Goal: Answer question/provide support: Share knowledge or assist other users

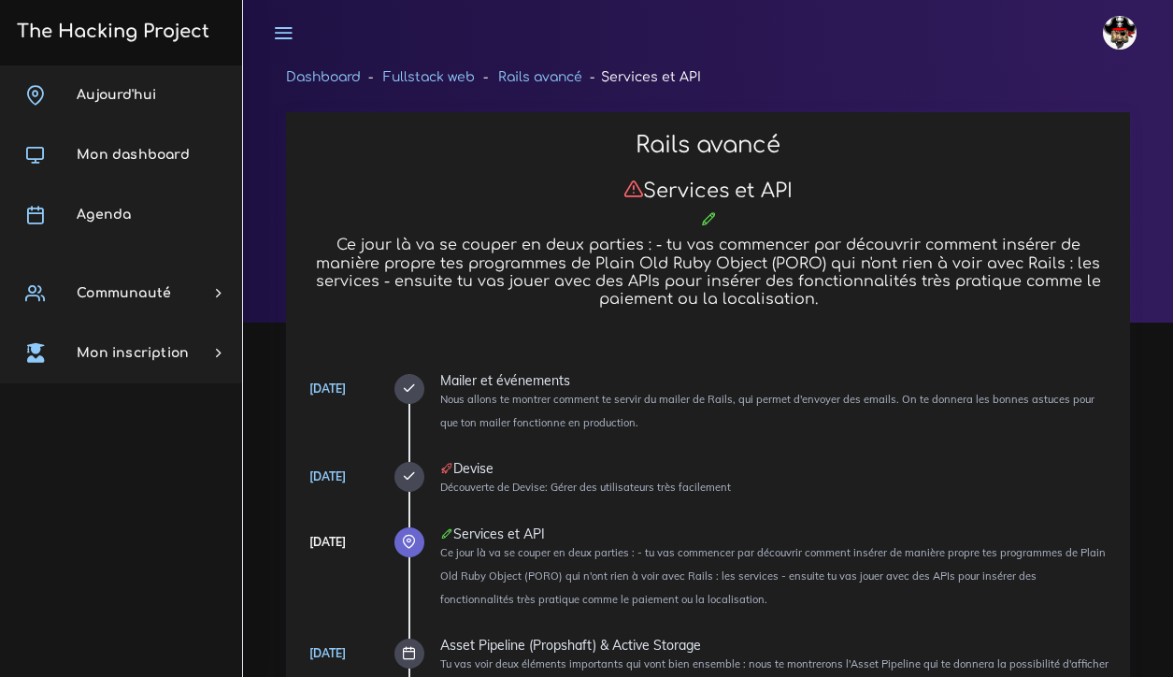
scroll to position [13211, 0]
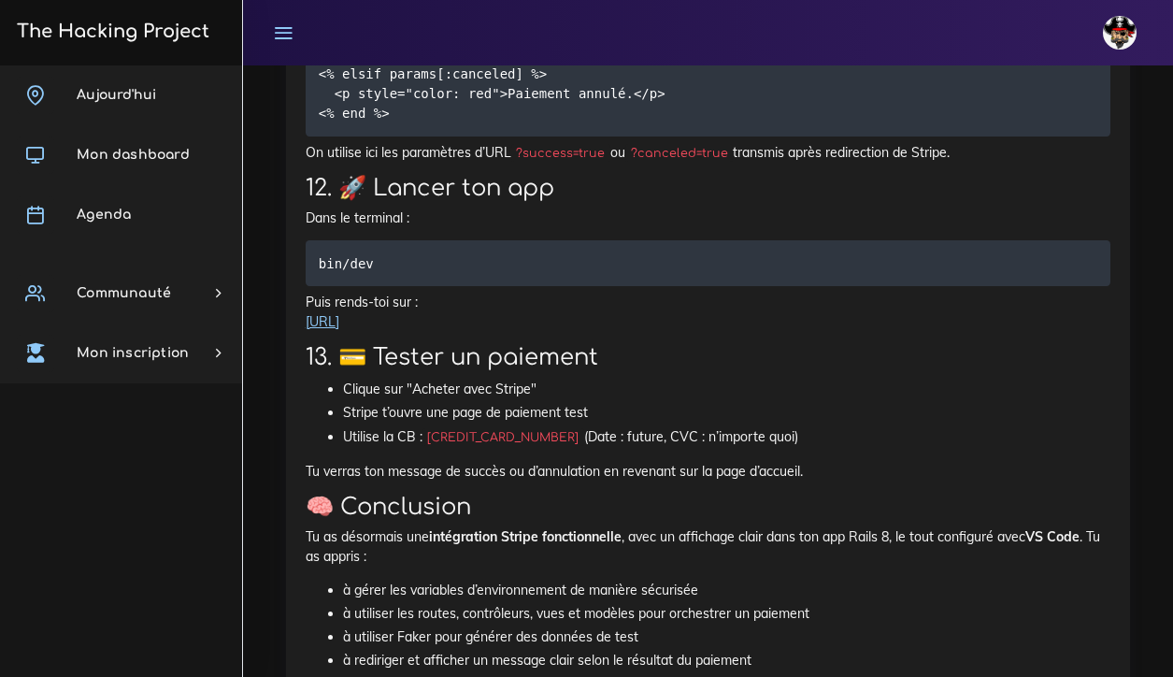
scroll to position [12125, 0]
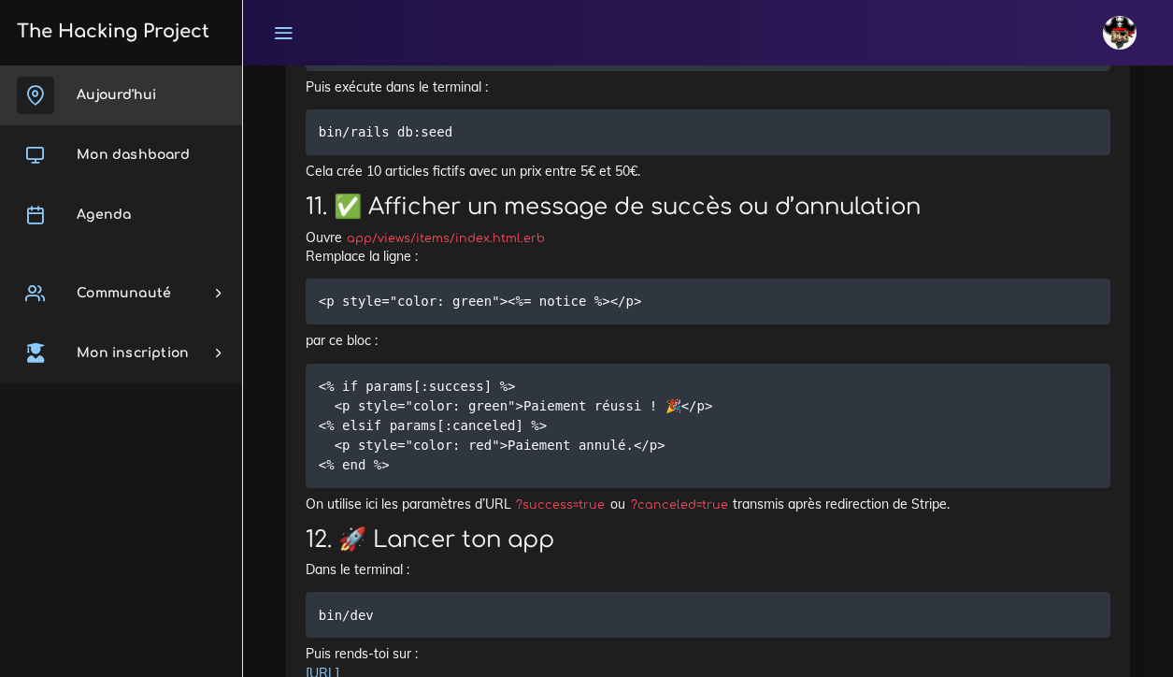
click at [118, 85] on link "Aujourd'hui" at bounding box center [121, 95] width 242 height 60
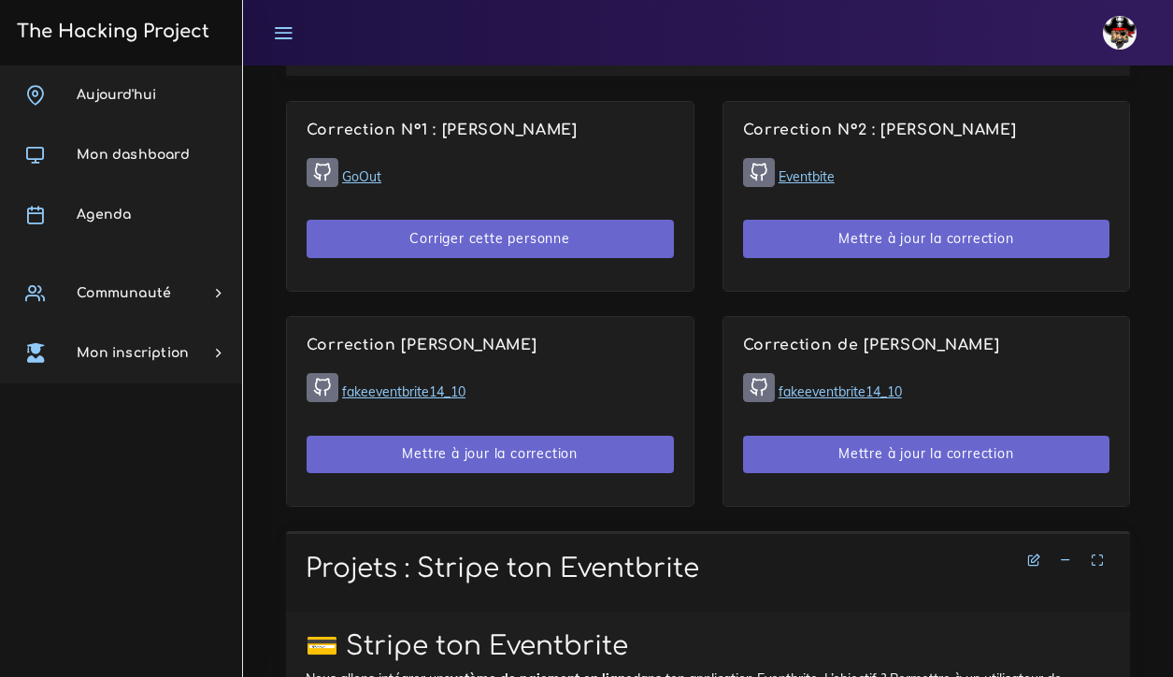
scroll to position [1316, 0]
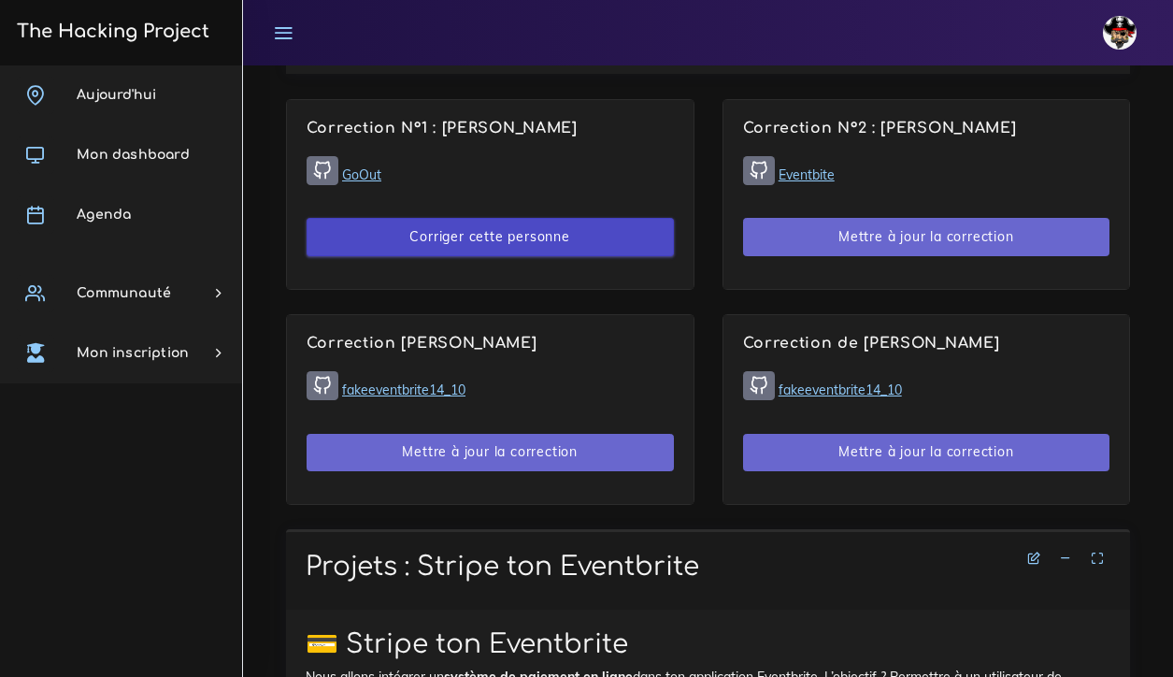
click at [524, 228] on button "Corriger cette personne" at bounding box center [490, 237] width 367 height 38
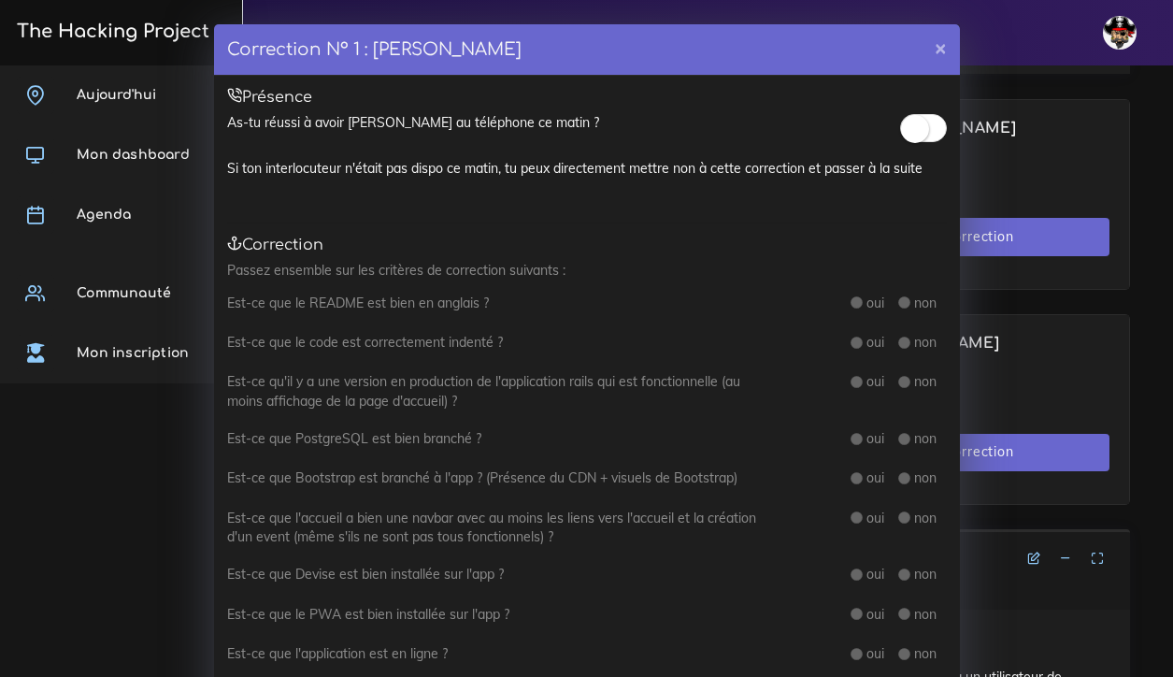
click at [927, 135] on span at bounding box center [923, 128] width 47 height 28
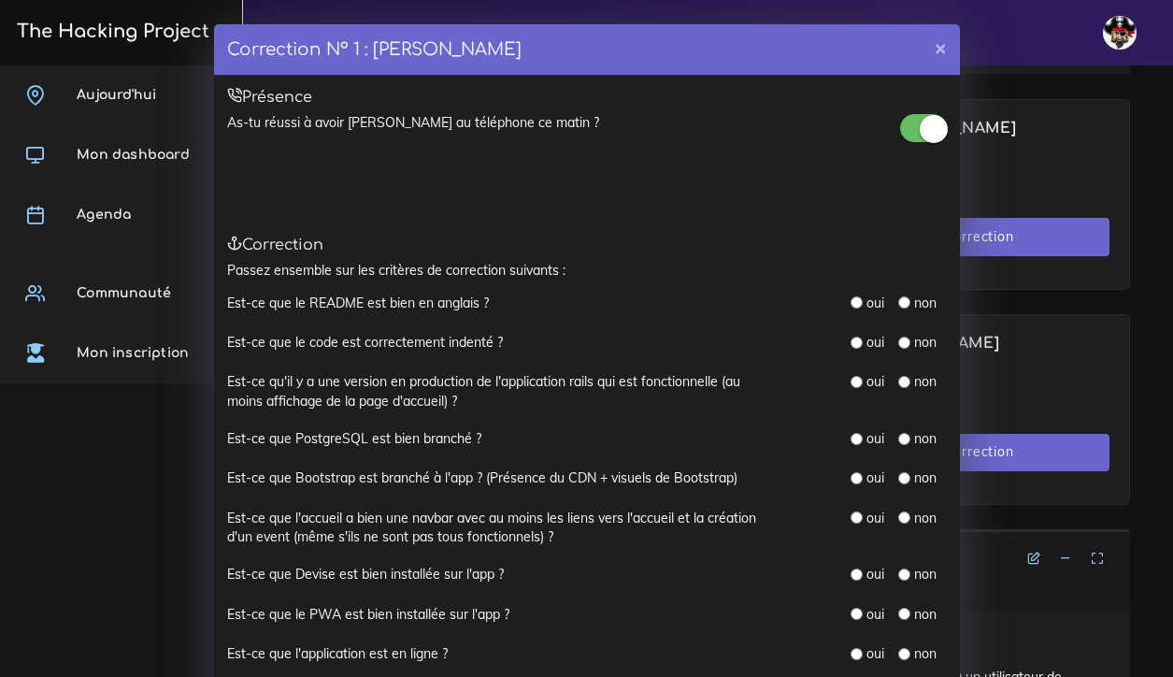
click at [859, 298] on input "radio" at bounding box center [857, 302] width 12 height 12
radio input "true"
click at [860, 338] on input "radio" at bounding box center [857, 343] width 12 height 12
radio input "true"
click at [991, 582] on div "Correction N° 1 : [PERSON_NAME] × Présence As-tu réussi à avoir [PERSON_NAME] a…" at bounding box center [586, 338] width 1173 height 677
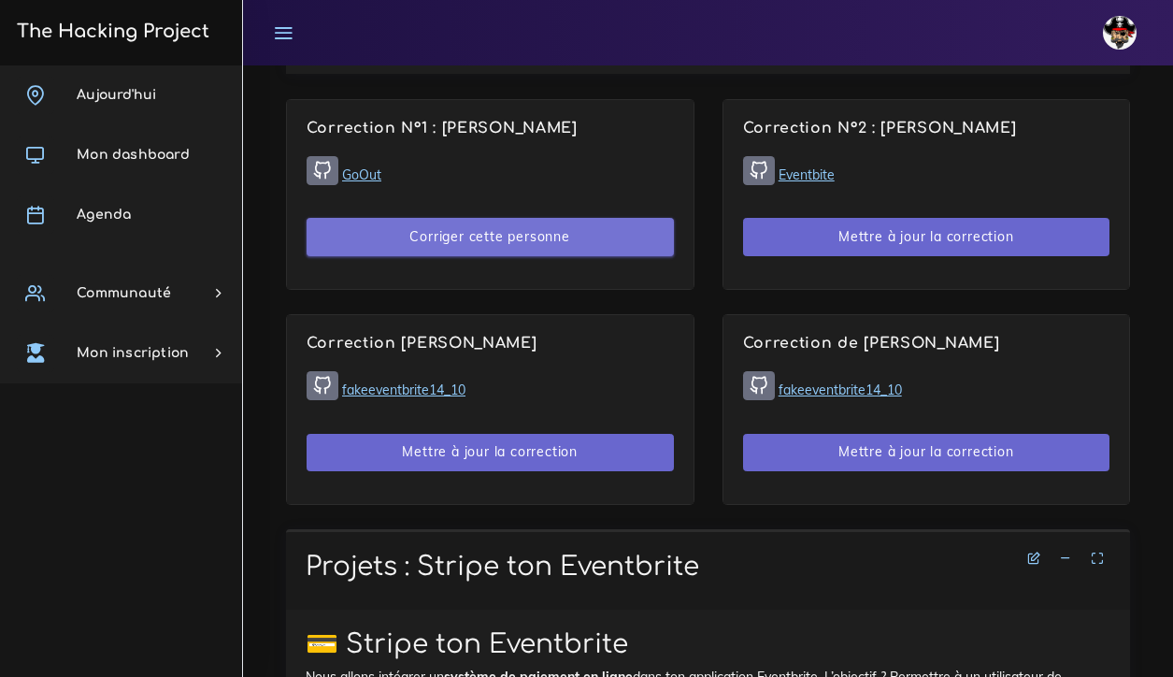
scroll to position [1321, 0]
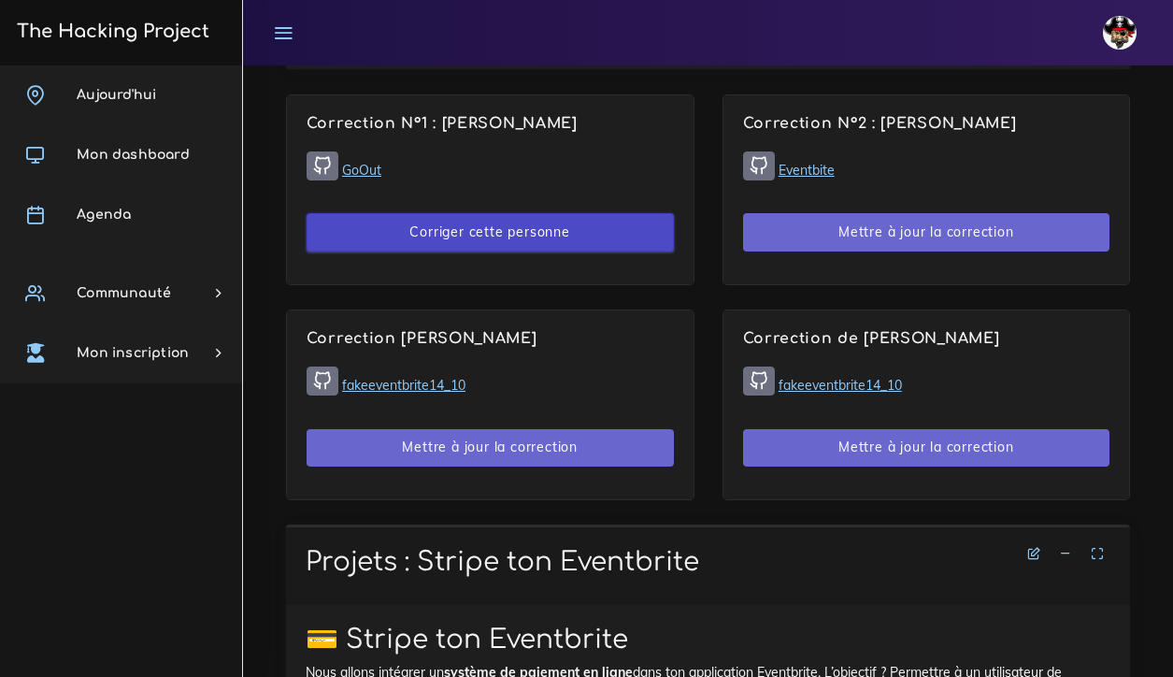
click at [567, 233] on button "Corriger cette personne" at bounding box center [490, 232] width 367 height 38
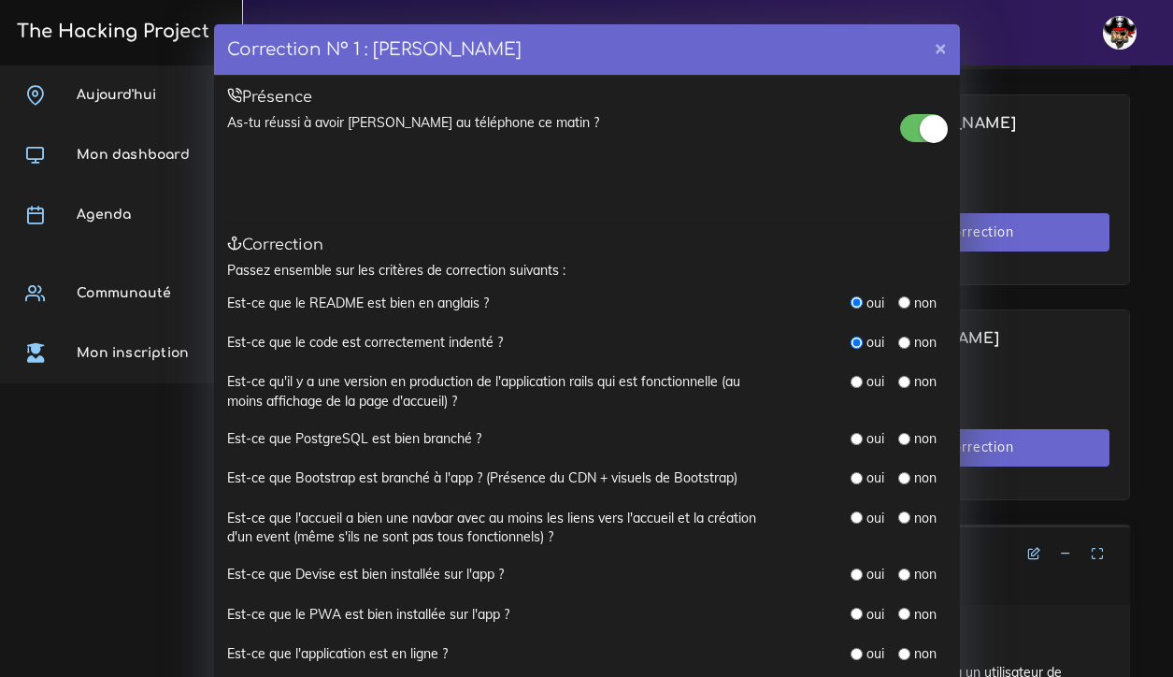
click at [906, 376] on input "radio" at bounding box center [904, 382] width 12 height 12
radio input "true"
click at [907, 433] on input "radio" at bounding box center [904, 439] width 12 height 12
radio input "true"
click at [857, 472] on input "radio" at bounding box center [857, 478] width 12 height 12
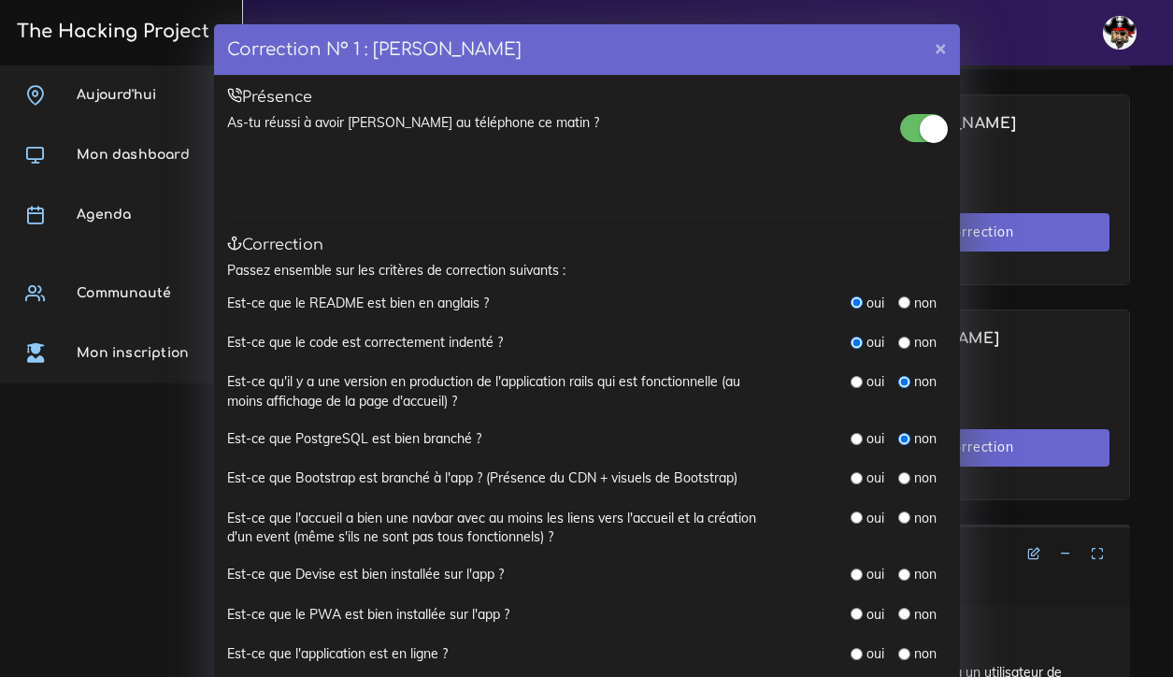
radio input "true"
click at [859, 511] on input "radio" at bounding box center [857, 517] width 12 height 12
radio input "true"
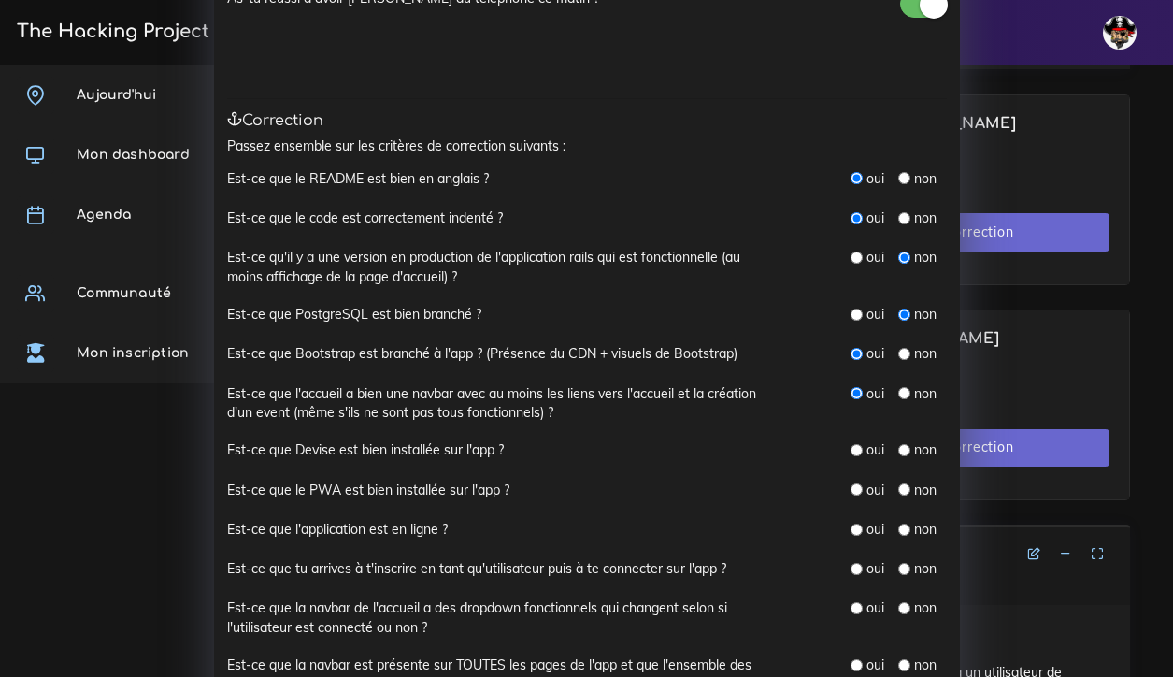
scroll to position [128, 0]
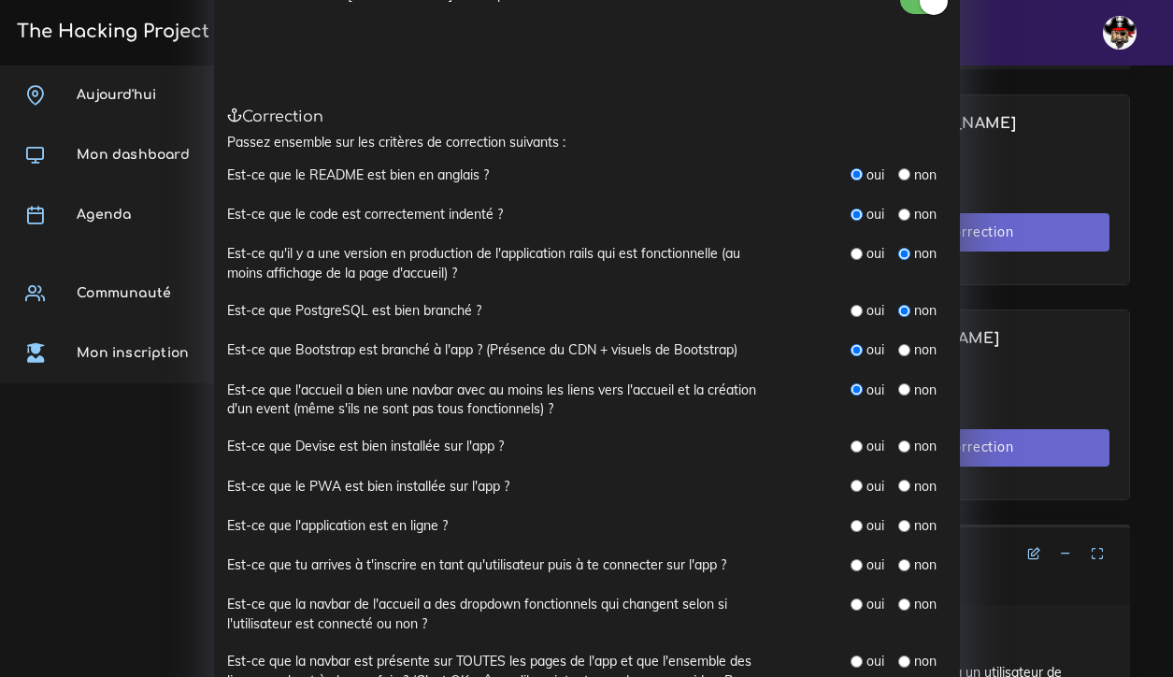
click at [859, 440] on input "radio" at bounding box center [857, 446] width 12 height 12
radio input "true"
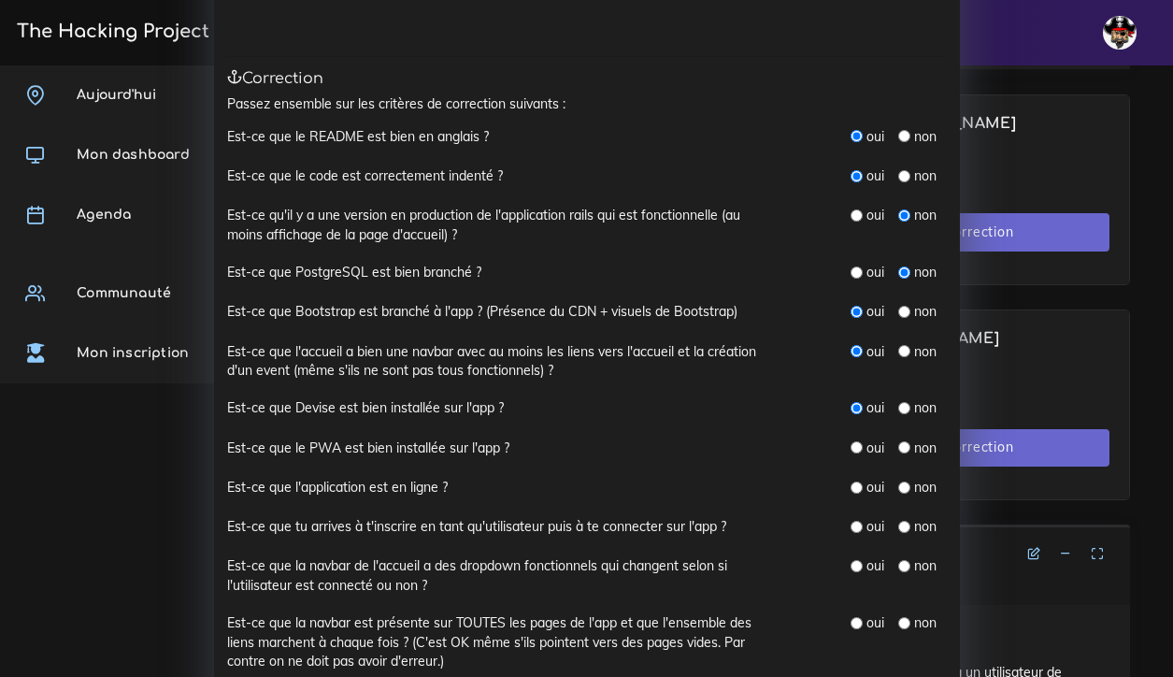
scroll to position [171, 0]
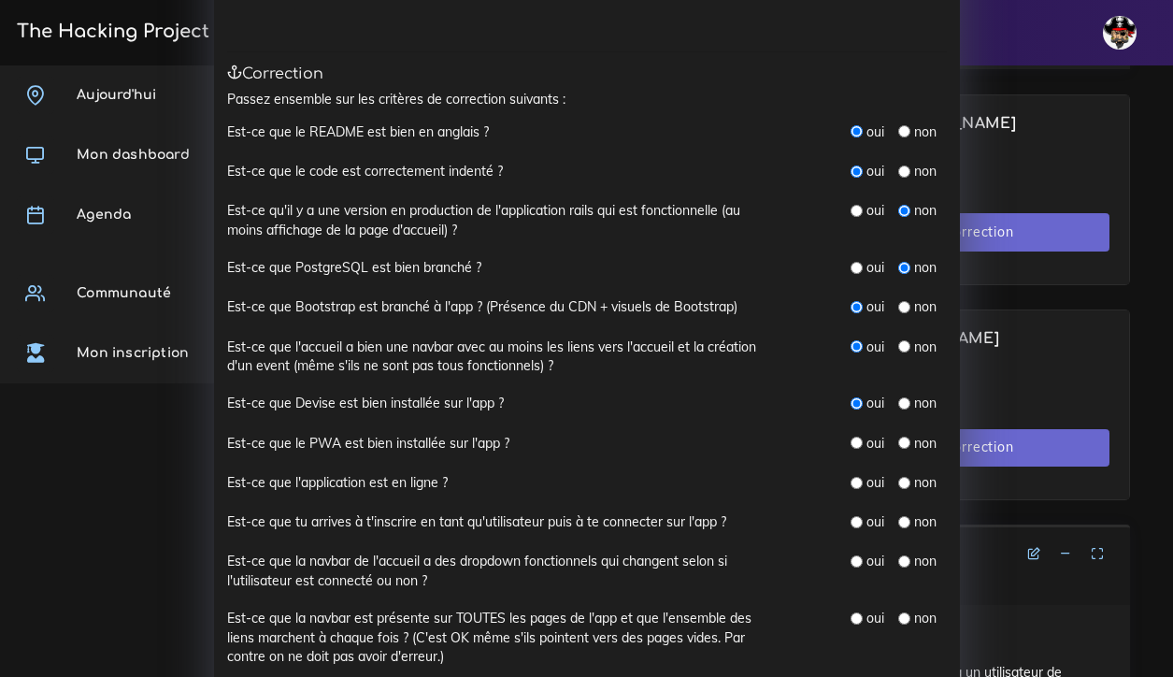
click at [906, 437] on input "radio" at bounding box center [904, 443] width 12 height 12
radio input "true"
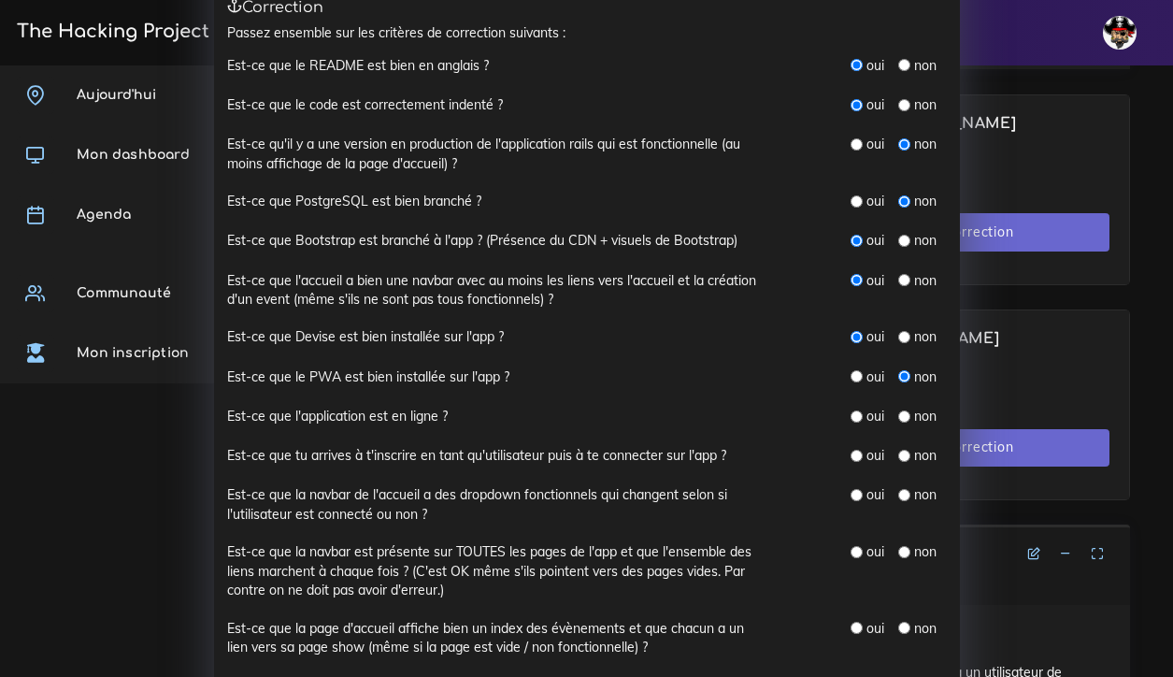
scroll to position [244, 0]
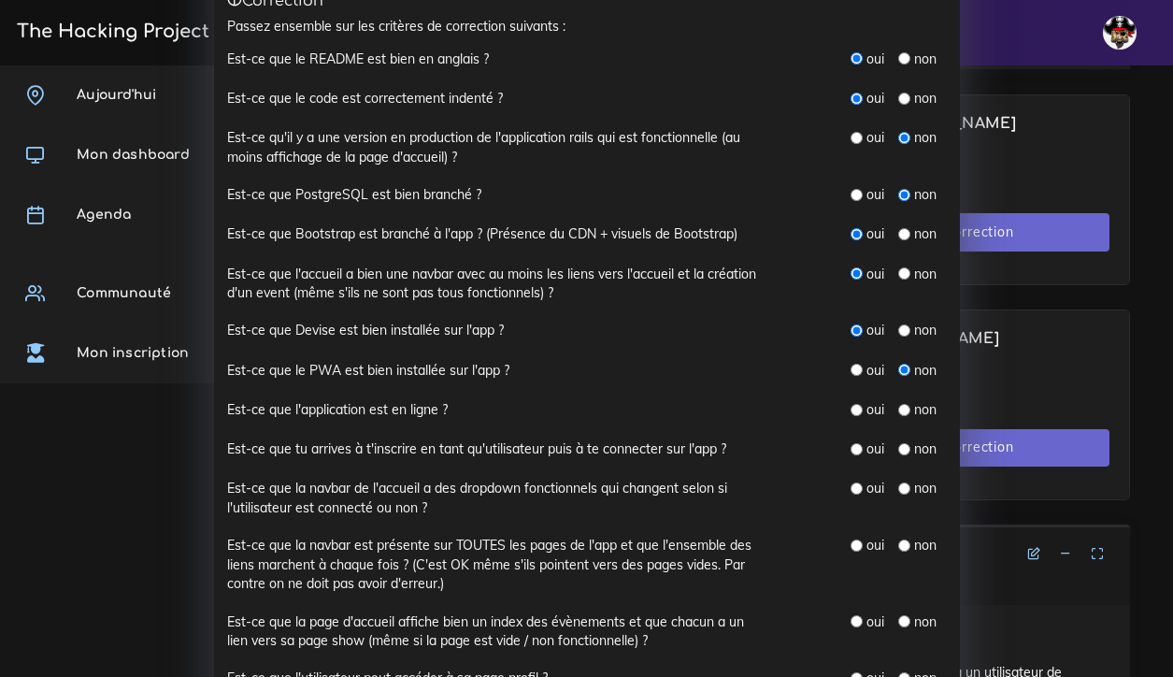
click at [904, 404] on input "radio" at bounding box center [904, 410] width 12 height 12
radio input "true"
click at [1052, 122] on div "Correction N° 1 : [PERSON_NAME] × Présence As-tu réussi à avoir [PERSON_NAME] a…" at bounding box center [586, 338] width 1173 height 677
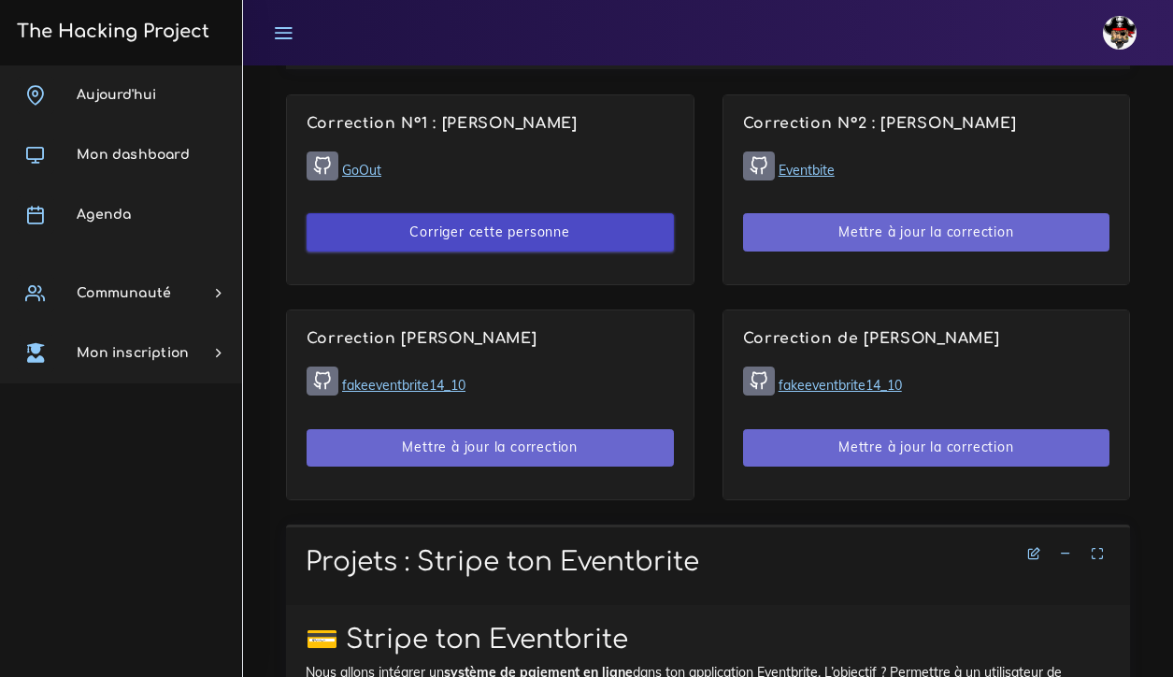
click at [419, 229] on button "Corriger cette personne" at bounding box center [490, 232] width 367 height 38
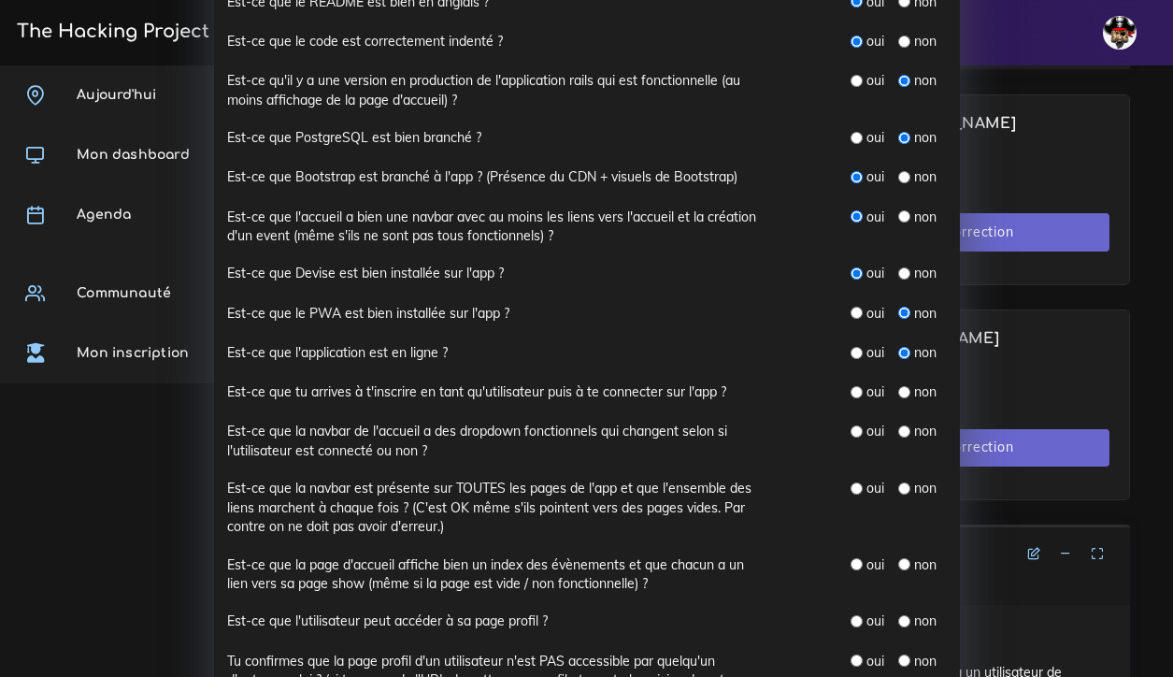
scroll to position [313, 0]
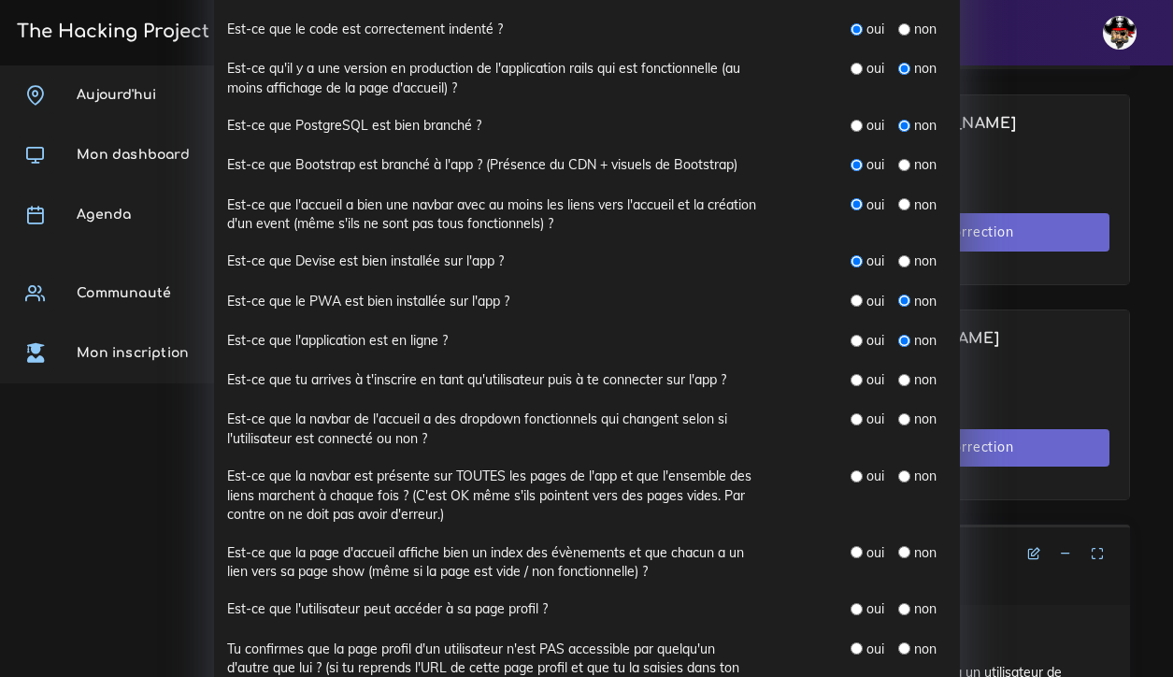
click at [857, 374] on input "radio" at bounding box center [857, 380] width 12 height 12
radio input "true"
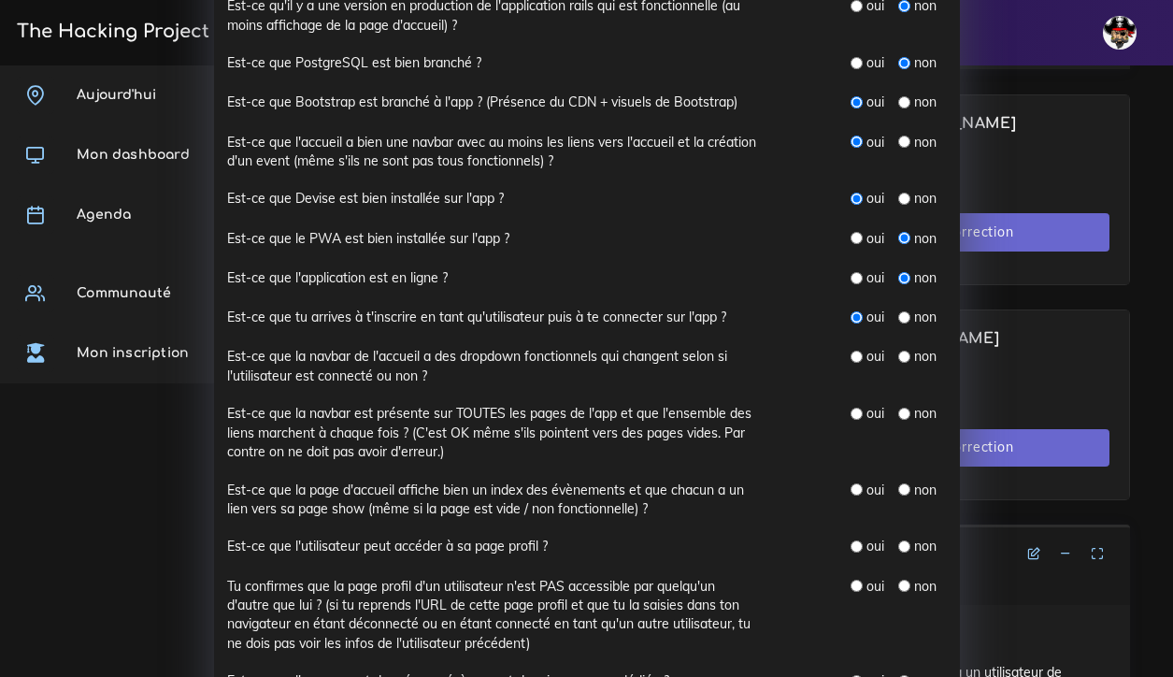
scroll to position [378, 0]
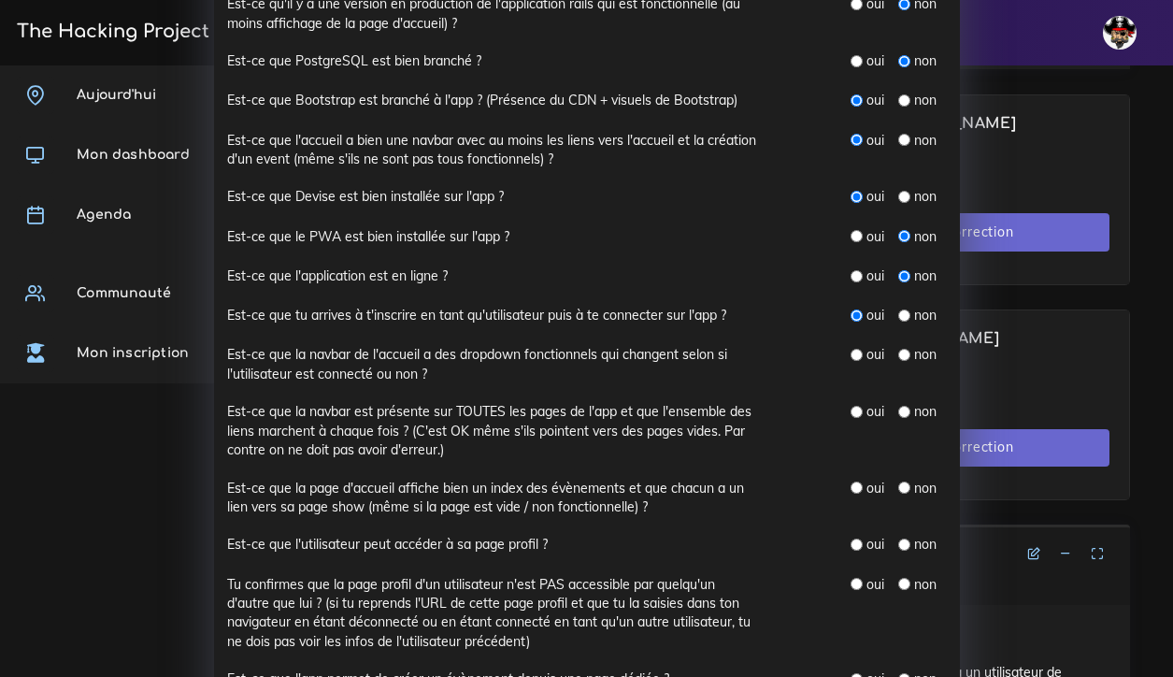
click at [904, 349] on input "radio" at bounding box center [904, 355] width 12 height 12
radio input "true"
click at [856, 406] on input "radio" at bounding box center [857, 412] width 12 height 12
radio input "true"
click at [859, 481] on input "radio" at bounding box center [857, 487] width 12 height 12
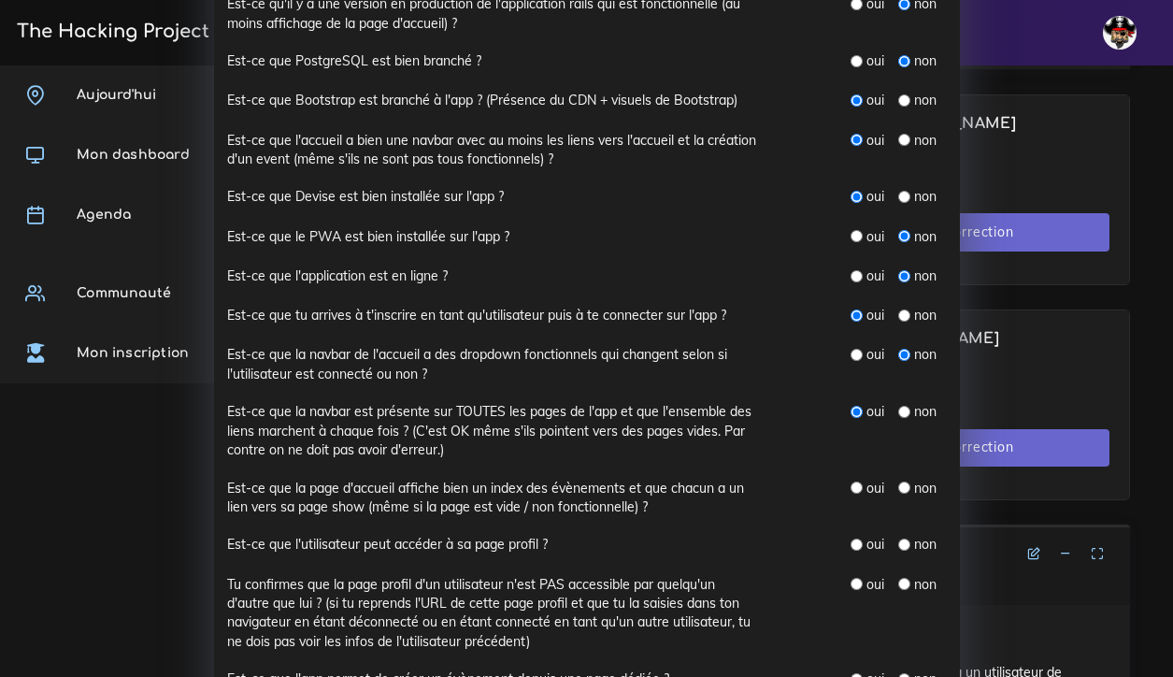
radio input "true"
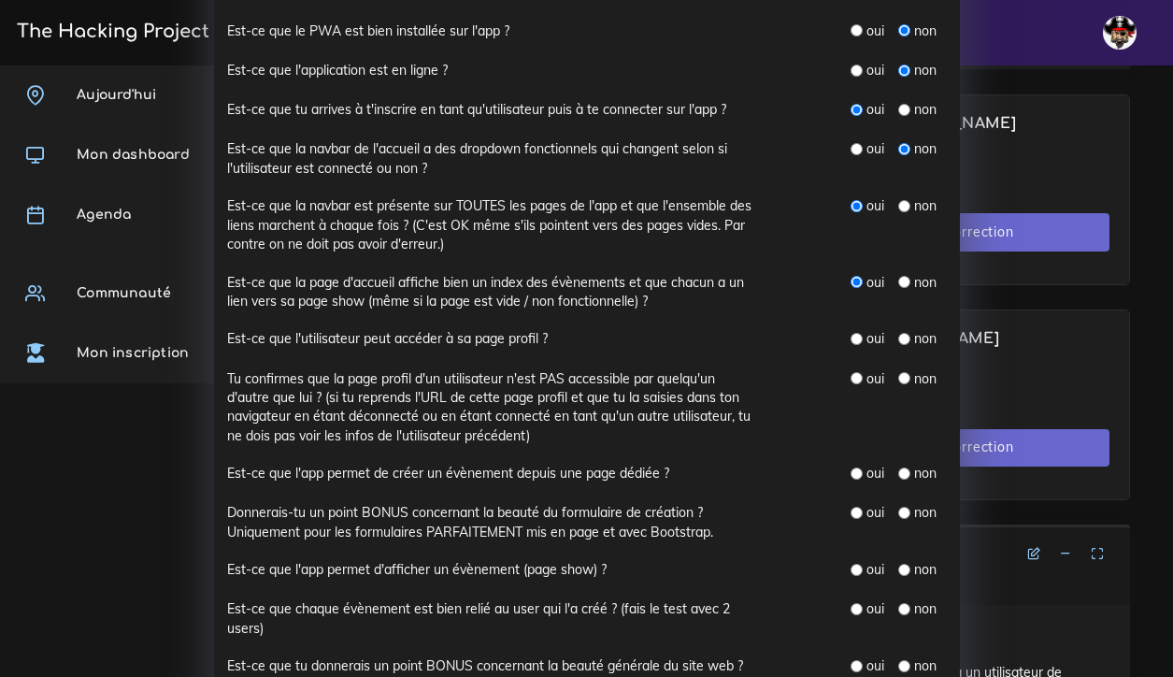
scroll to position [587, 0]
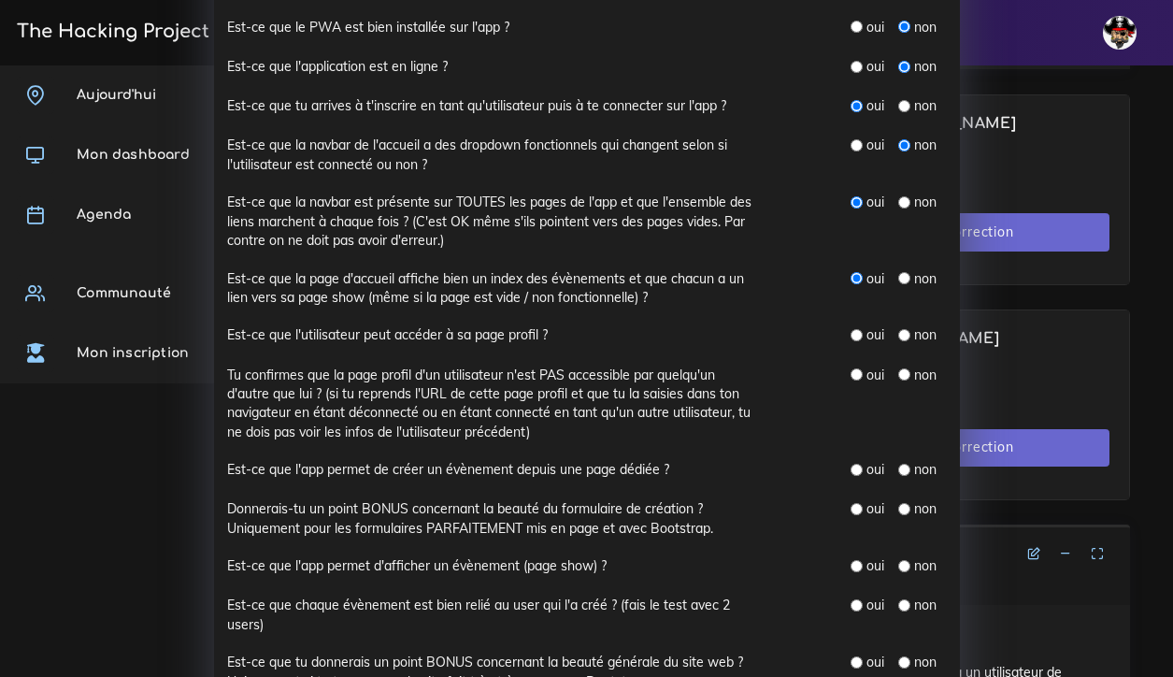
click at [857, 329] on input "radio" at bounding box center [857, 335] width 12 height 12
radio input "true"
click at [905, 368] on input "radio" at bounding box center [904, 374] width 12 height 12
radio input "true"
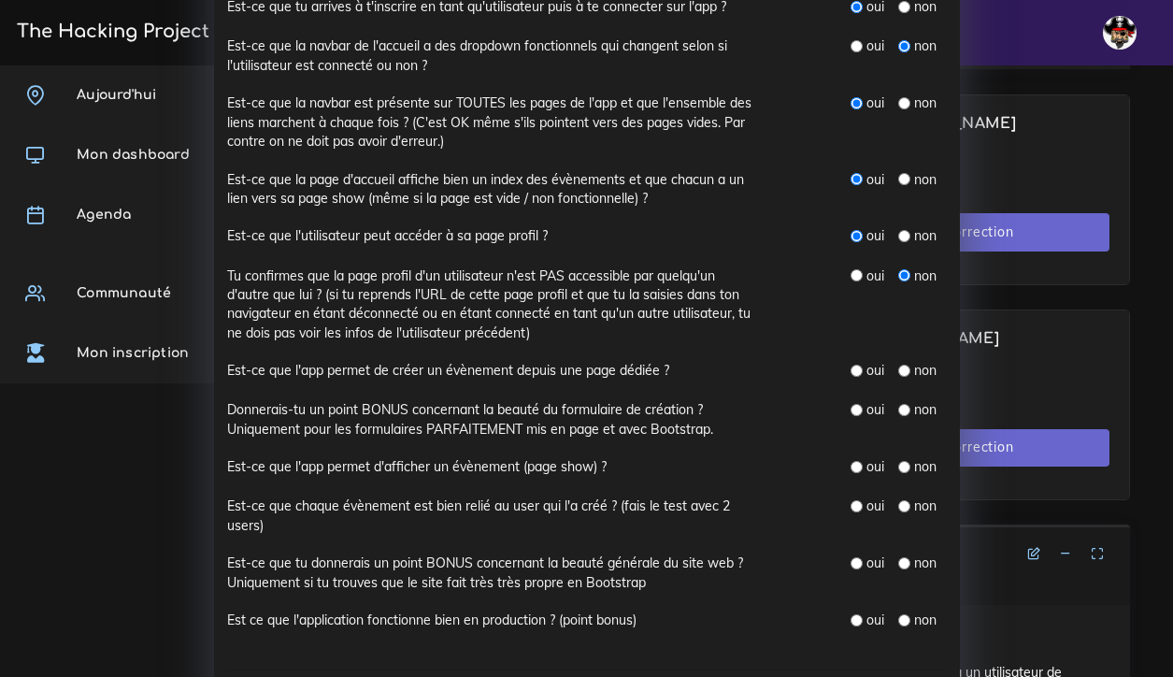
scroll to position [689, 0]
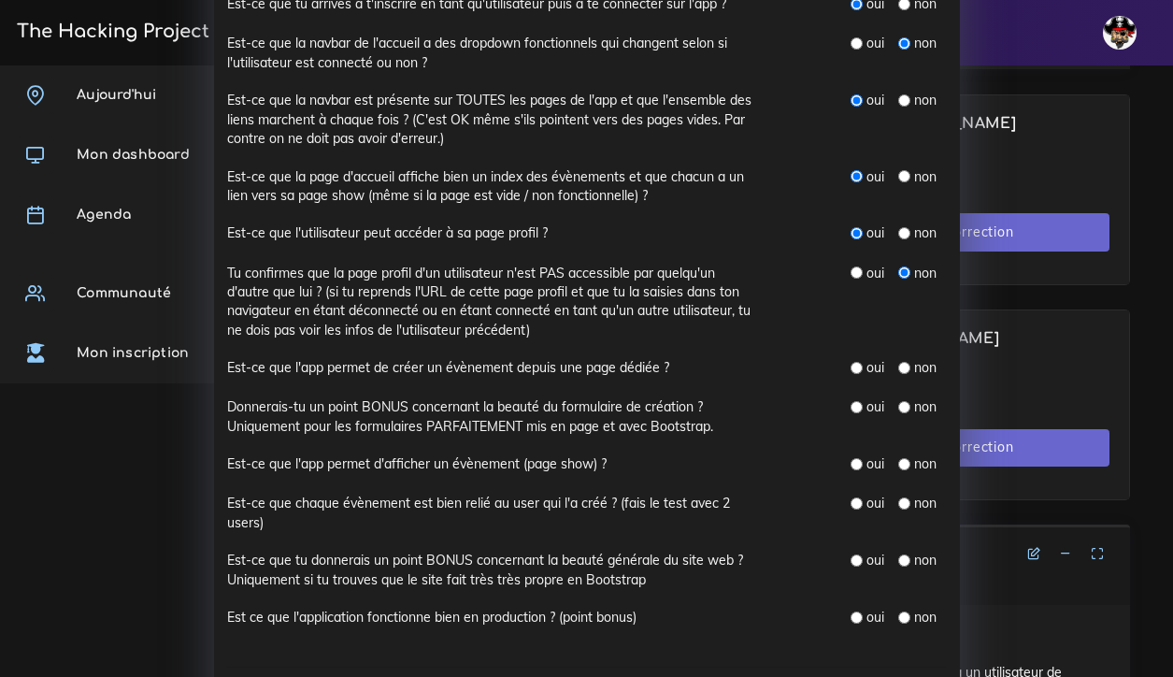
click at [859, 362] on input "radio" at bounding box center [857, 368] width 12 height 12
radio input "true"
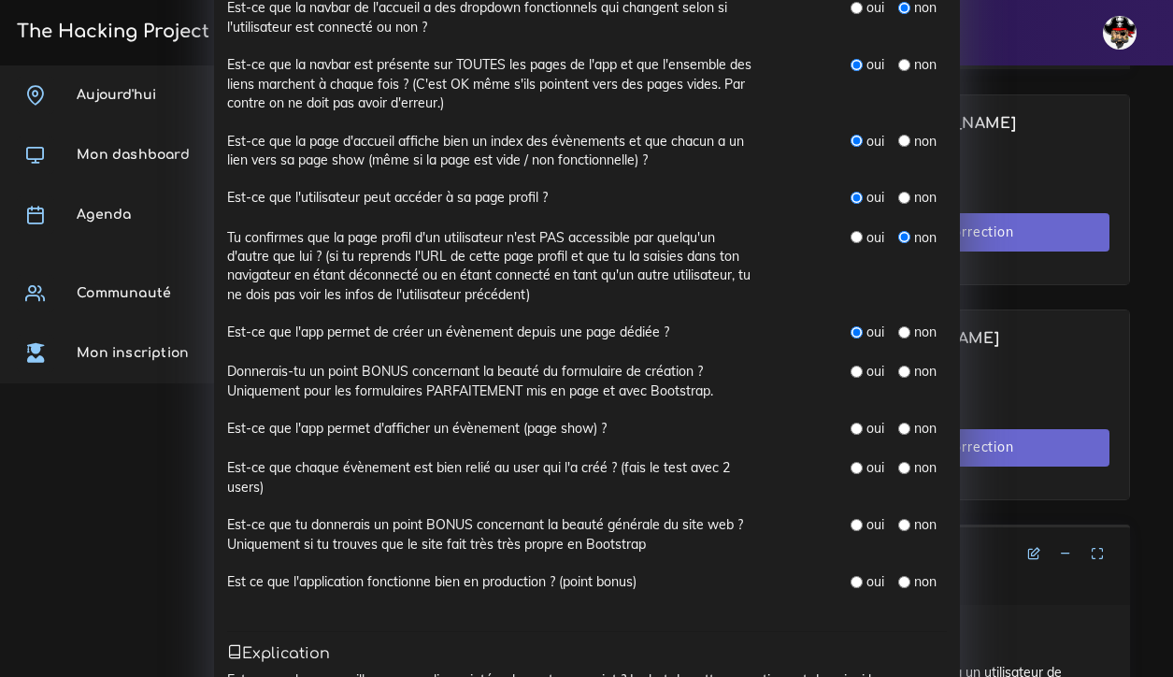
scroll to position [730, 0]
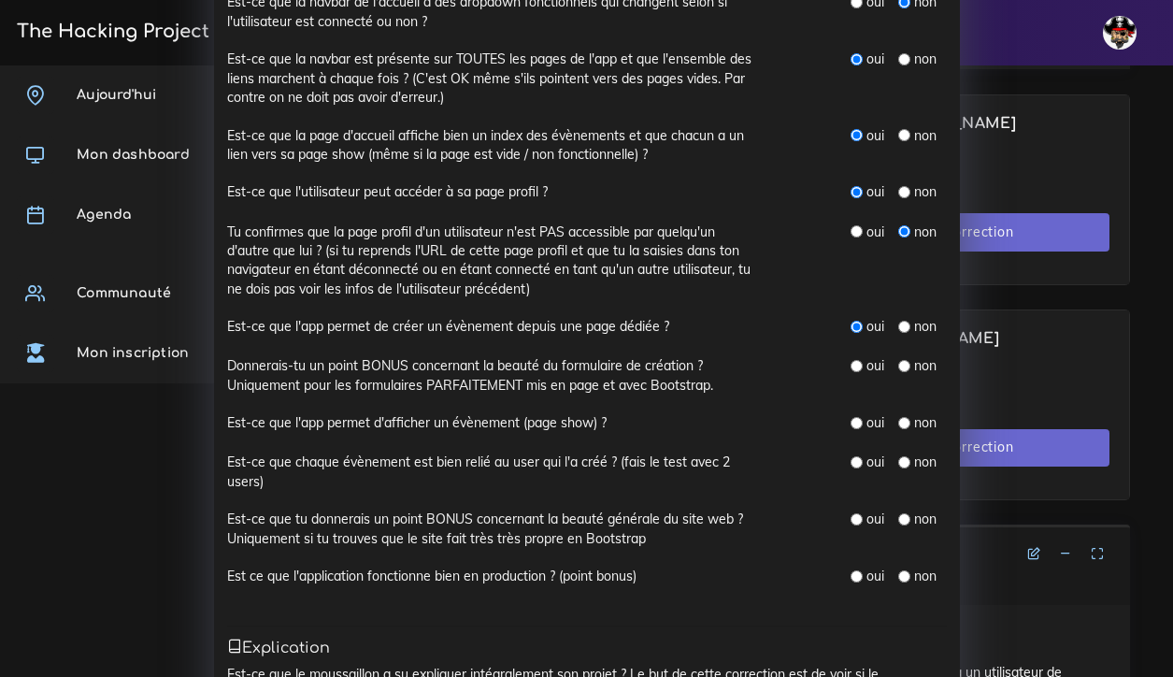
click at [902, 360] on input "radio" at bounding box center [904, 366] width 12 height 12
radio input "true"
click at [858, 417] on input "radio" at bounding box center [857, 423] width 12 height 12
radio input "true"
click at [858, 456] on input "radio" at bounding box center [857, 462] width 12 height 12
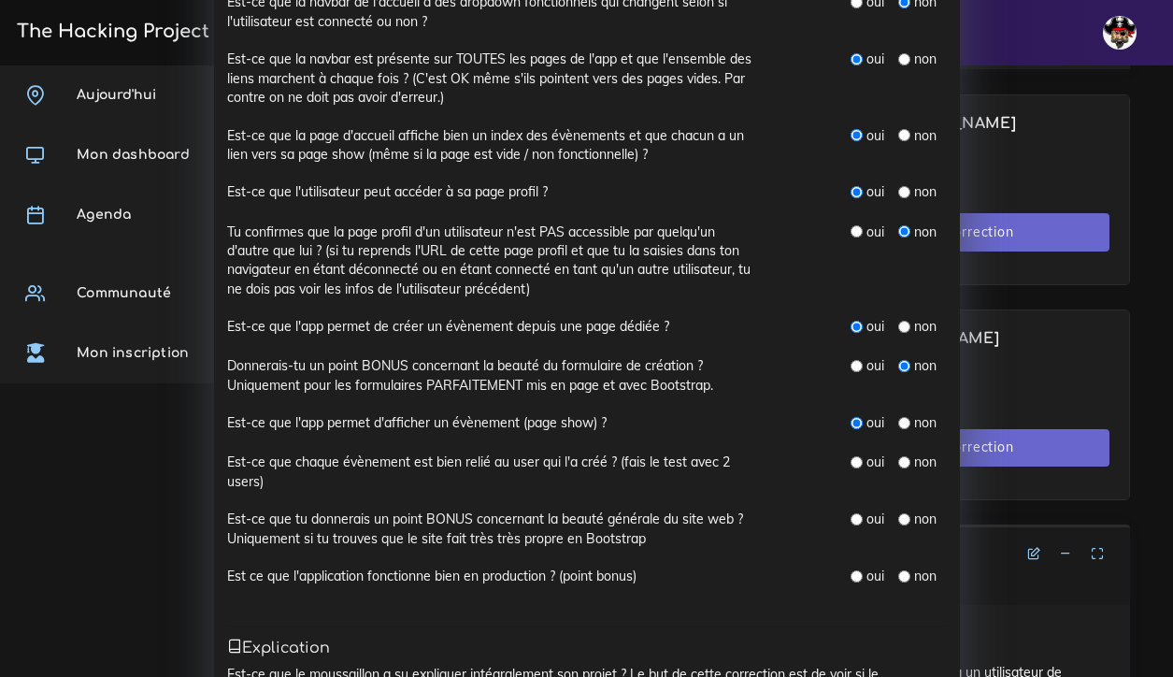
radio input "true"
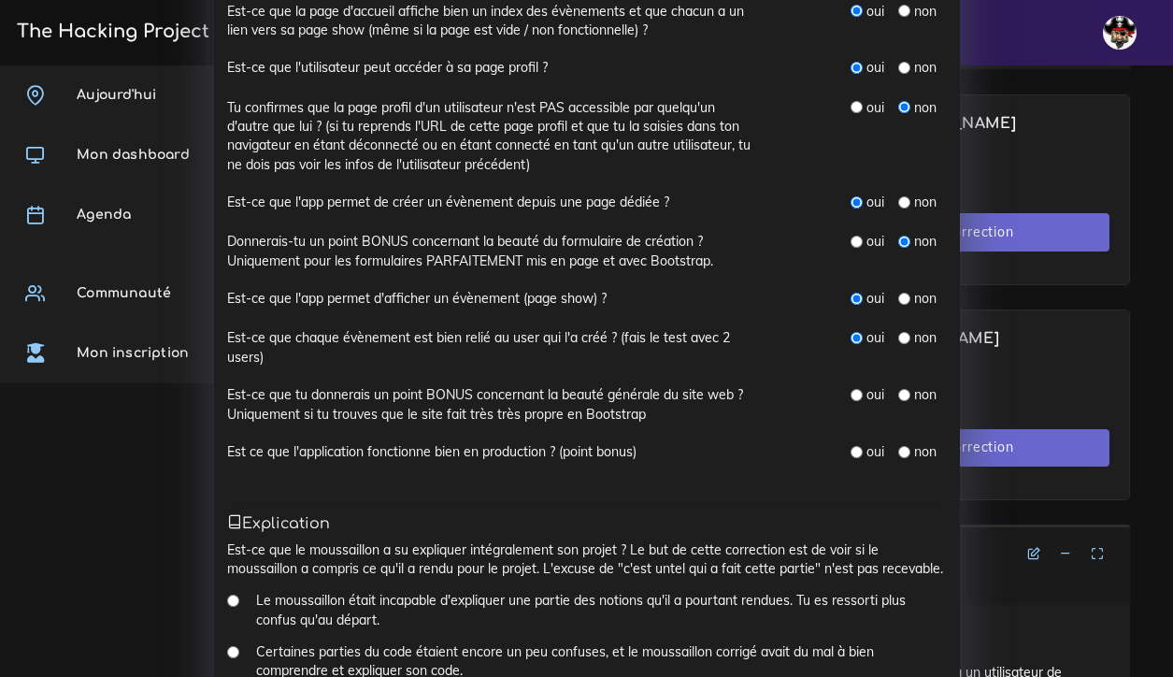
scroll to position [855, 0]
click at [903, 388] on input "radio" at bounding box center [904, 394] width 12 height 12
radio input "true"
click at [905, 445] on input "radio" at bounding box center [904, 451] width 12 height 12
radio input "true"
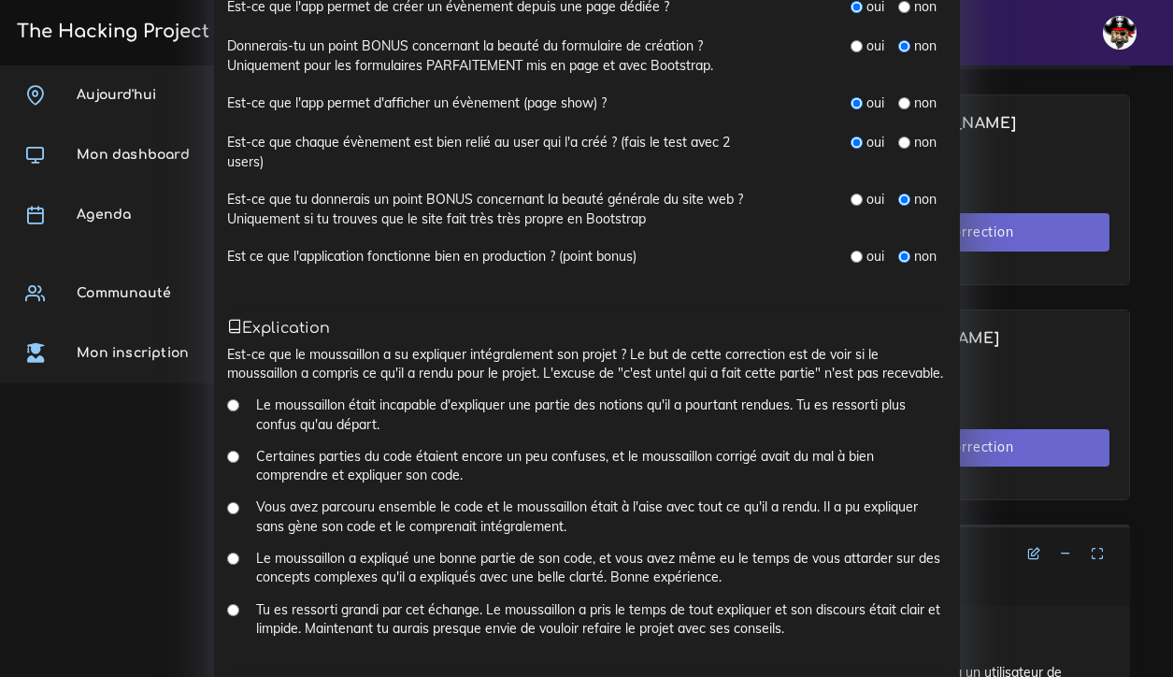
scroll to position [1056, 0]
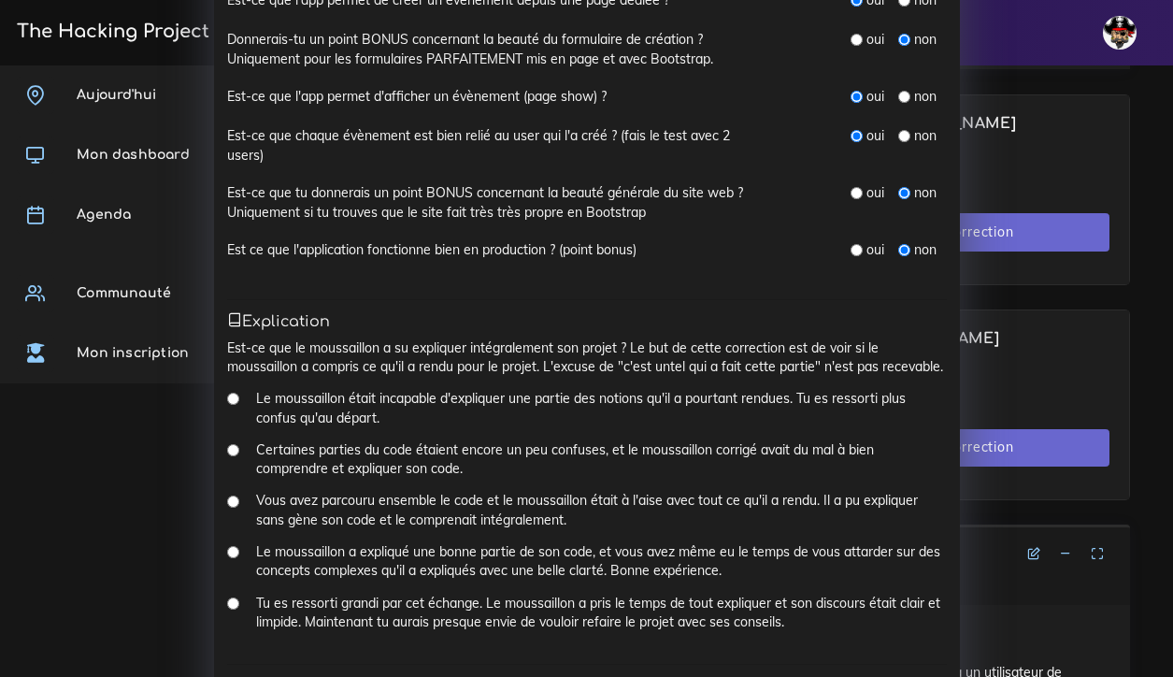
click at [235, 495] on input "Vous avez parcouru ensemble le code et le moussaillon était à l'aise avec tout …" at bounding box center [233, 501] width 12 height 12
radio input "true"
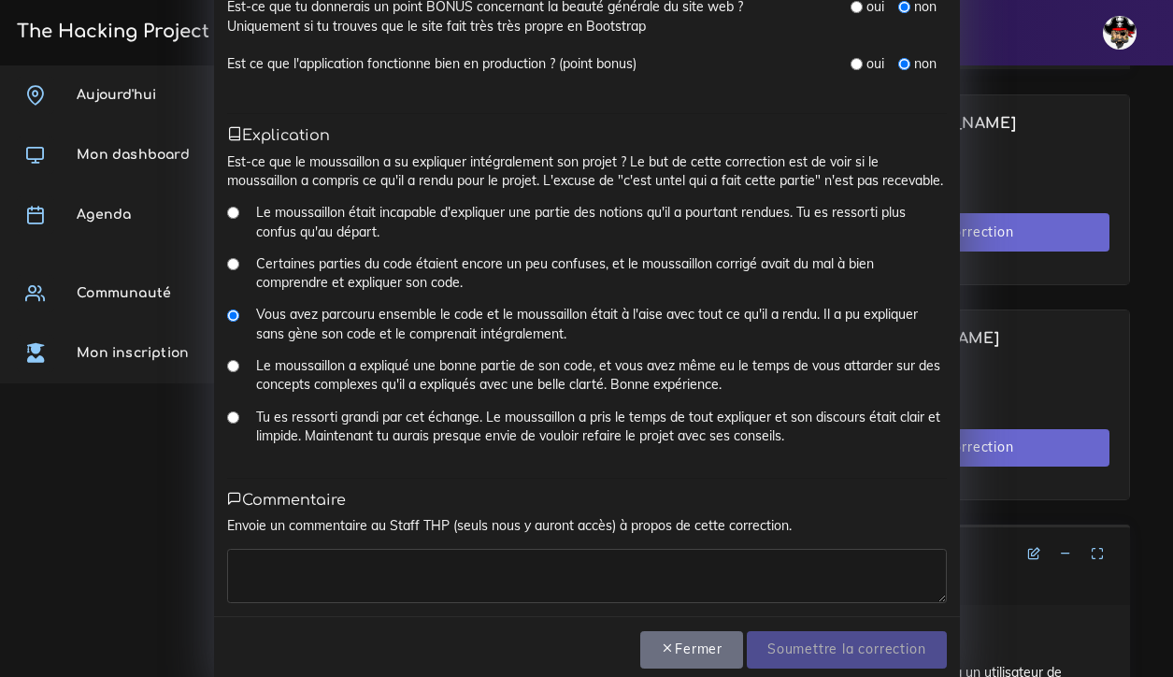
scroll to position [1242, 0]
click at [342, 550] on textarea at bounding box center [587, 577] width 720 height 54
type textarea "le boss"
click at [854, 632] on input "Soumettre la correction" at bounding box center [846, 651] width 199 height 38
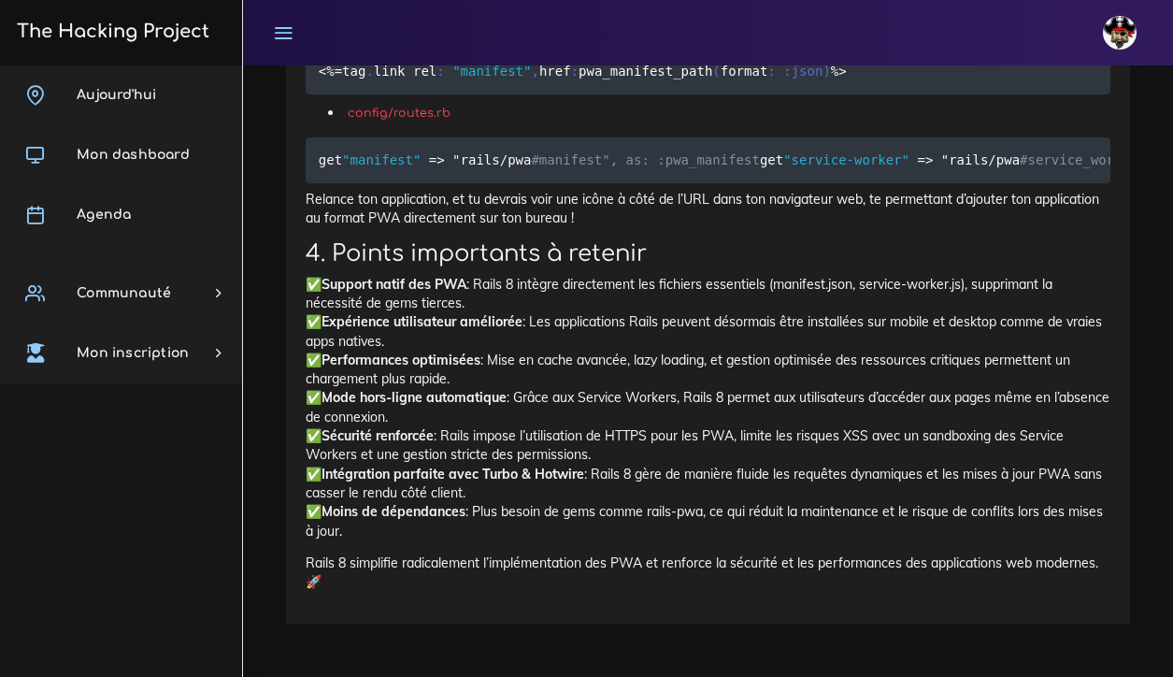
scroll to position [0, 1]
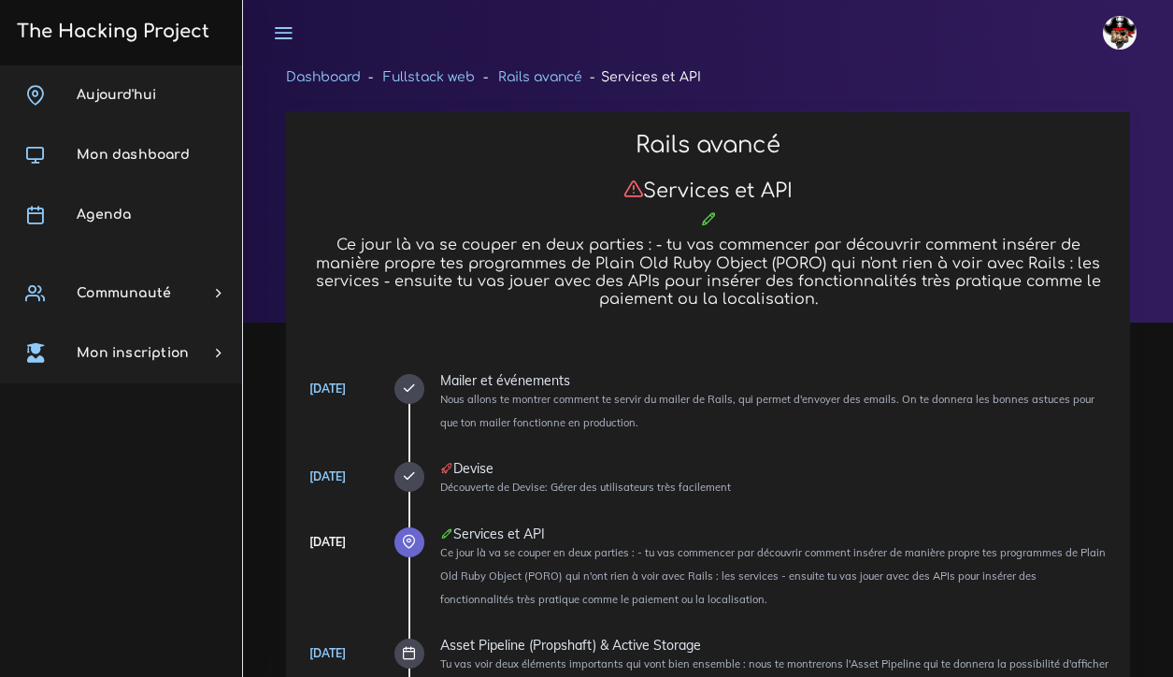
scroll to position [1321, 0]
